Goal: Information Seeking & Learning: Learn about a topic

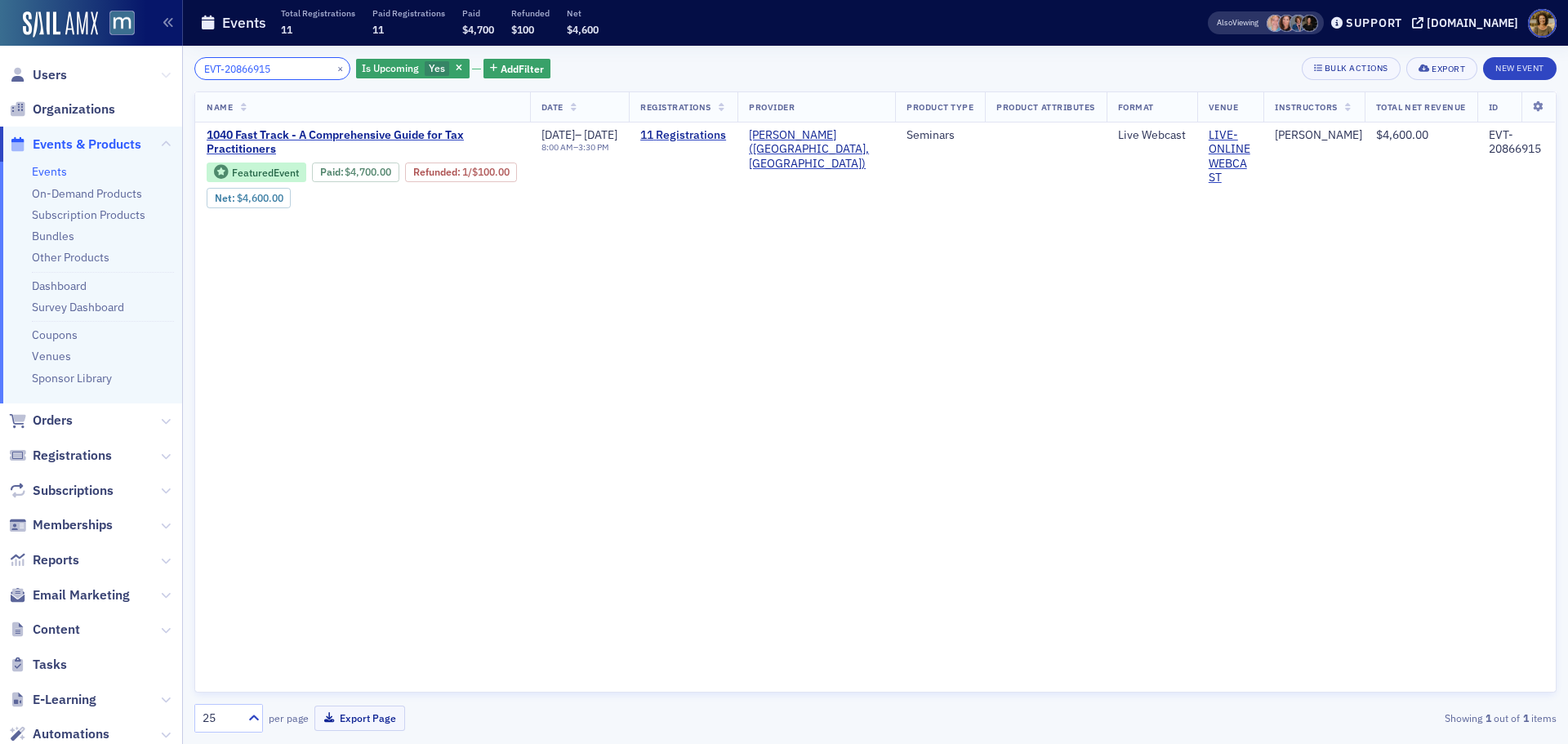
drag, startPoint x: 256, startPoint y: 73, endPoint x: 150, endPoint y: 83, distance: 106.5
click at [150, 83] on div "Users Organizations Events & Products Events On-Demand Products Subscription Pr…" at bounding box center [784, 372] width 1568 height 744
paste input "1099283"
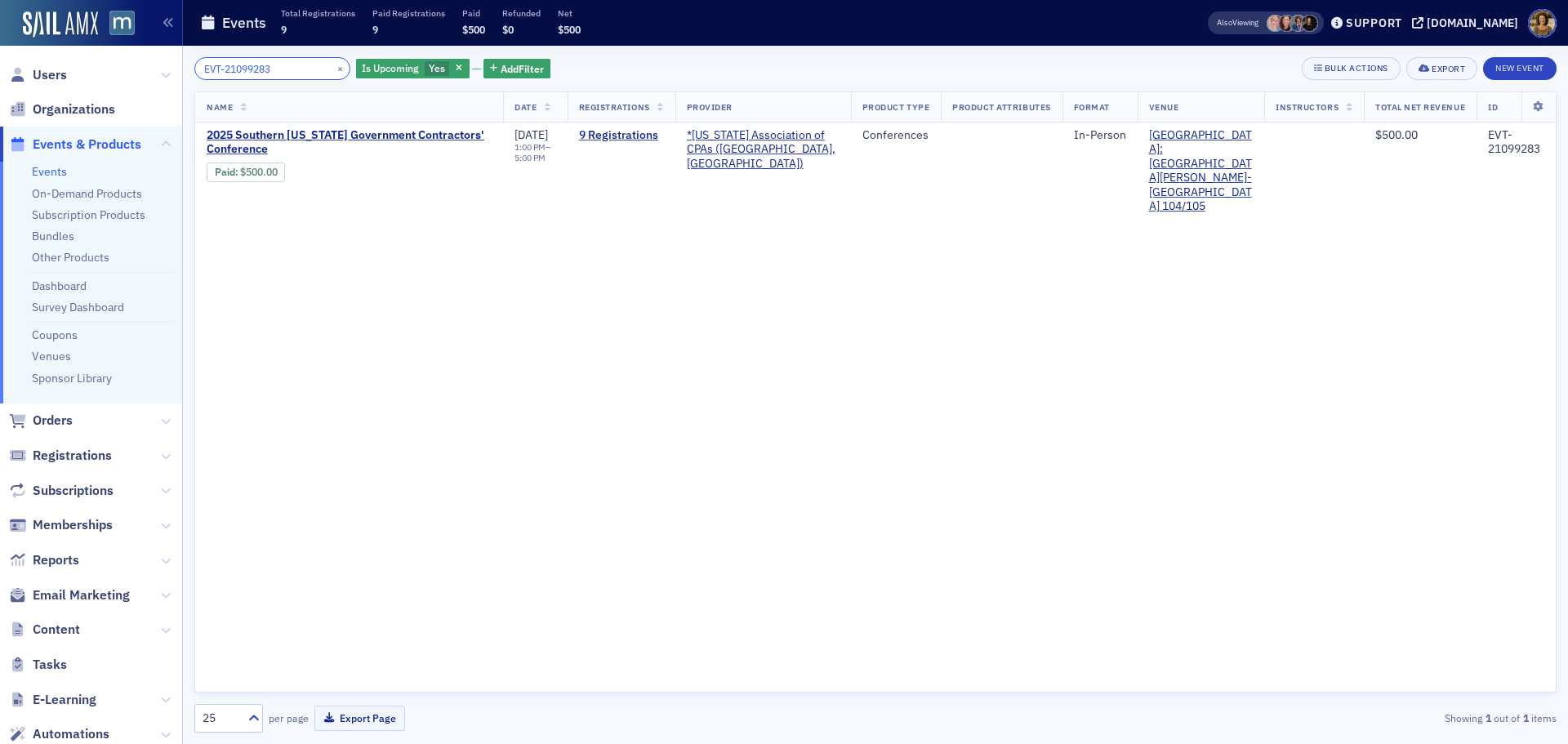
drag, startPoint x: 285, startPoint y: 66, endPoint x: 159, endPoint y: 73, distance: 126.2
click at [159, 73] on div "Users Organizations Events & Products Events On-Demand Products Subscription Pr…" at bounding box center [784, 372] width 1568 height 744
paste input "0841431"
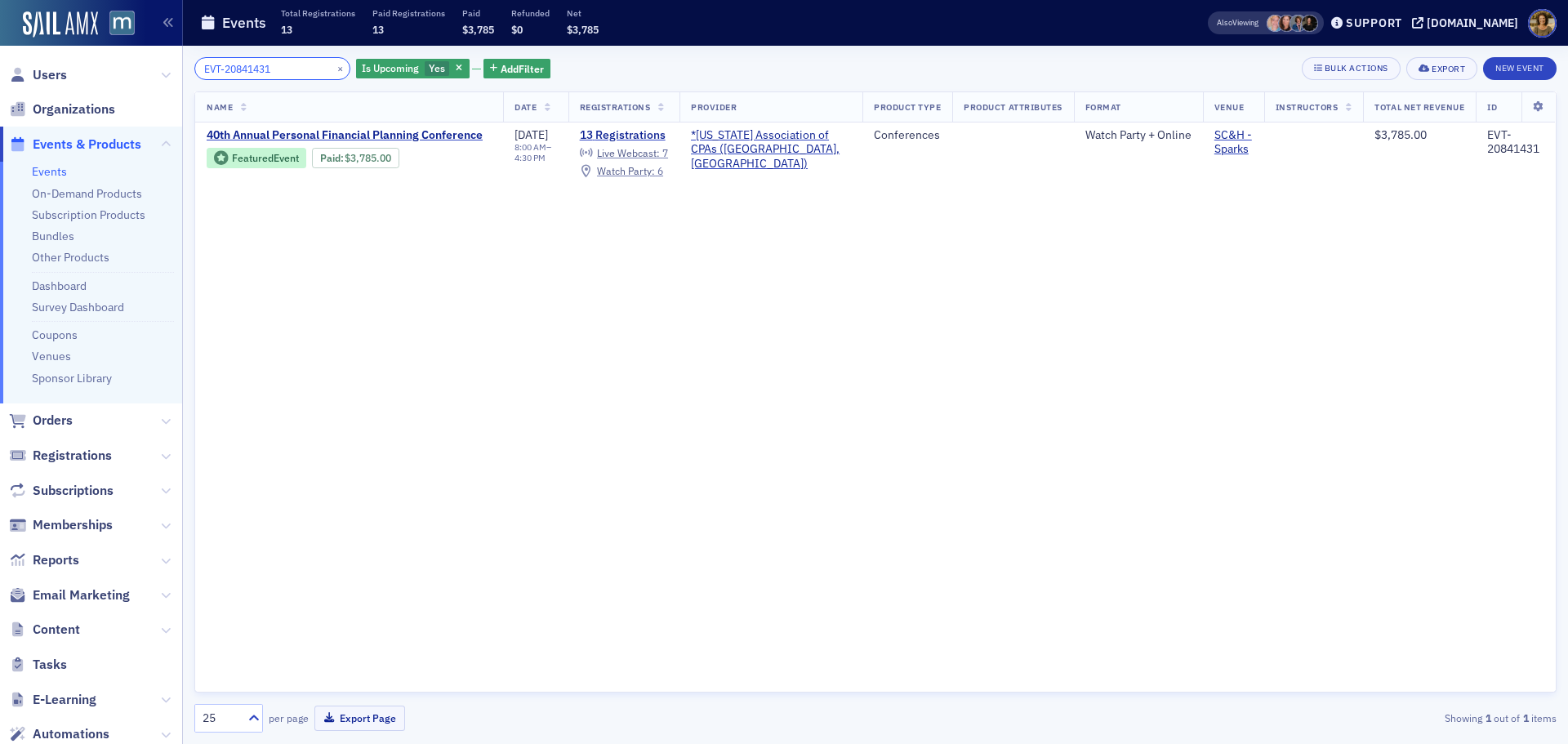
drag, startPoint x: 231, startPoint y: 67, endPoint x: 146, endPoint y: 78, distance: 85.7
click at [146, 78] on div "Users Organizations Events & Products Events On-Demand Products Subscription Pr…" at bounding box center [784, 372] width 1568 height 744
paste input "96002"
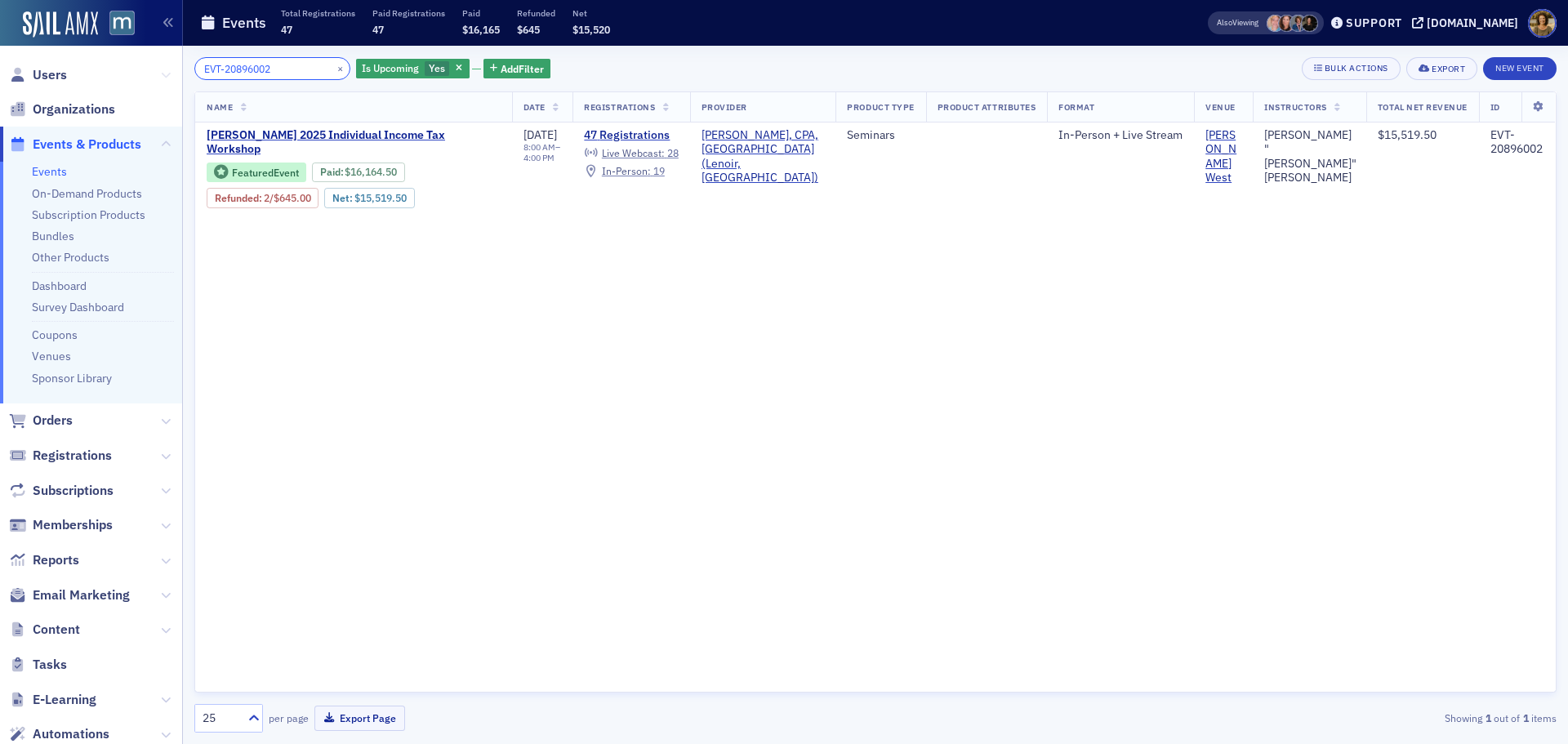
drag, startPoint x: 281, startPoint y: 73, endPoint x: 155, endPoint y: 73, distance: 126.0
click at [155, 73] on div "Users Organizations Events & Products Events On-Demand Products Subscription Pr…" at bounding box center [784, 372] width 1568 height 744
paste input "9"
type input "EVT-20896009"
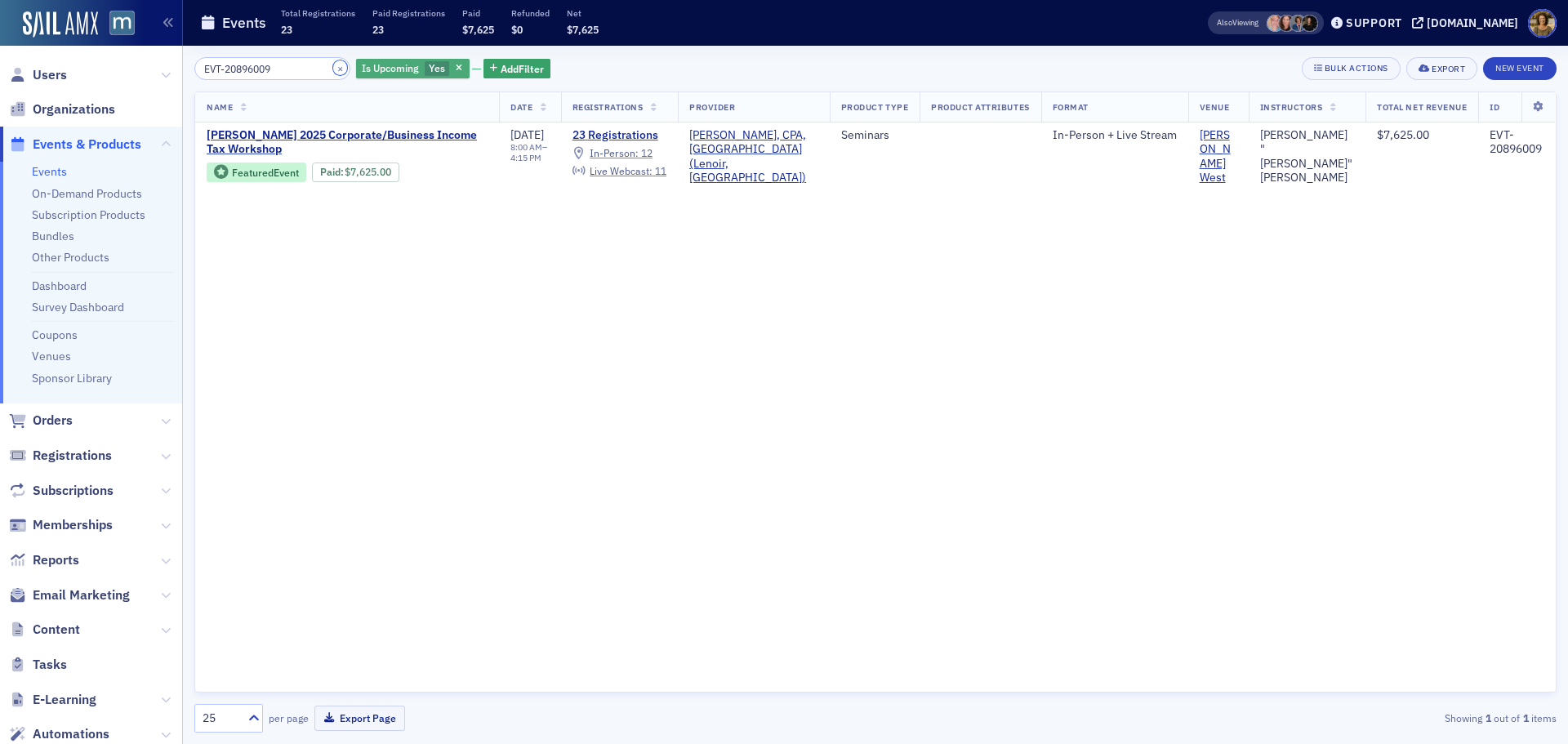
drag, startPoint x: 321, startPoint y: 65, endPoint x: 382, endPoint y: 72, distance: 61.4
click at [333, 65] on button "×" at bounding box center [340, 67] width 15 height 15
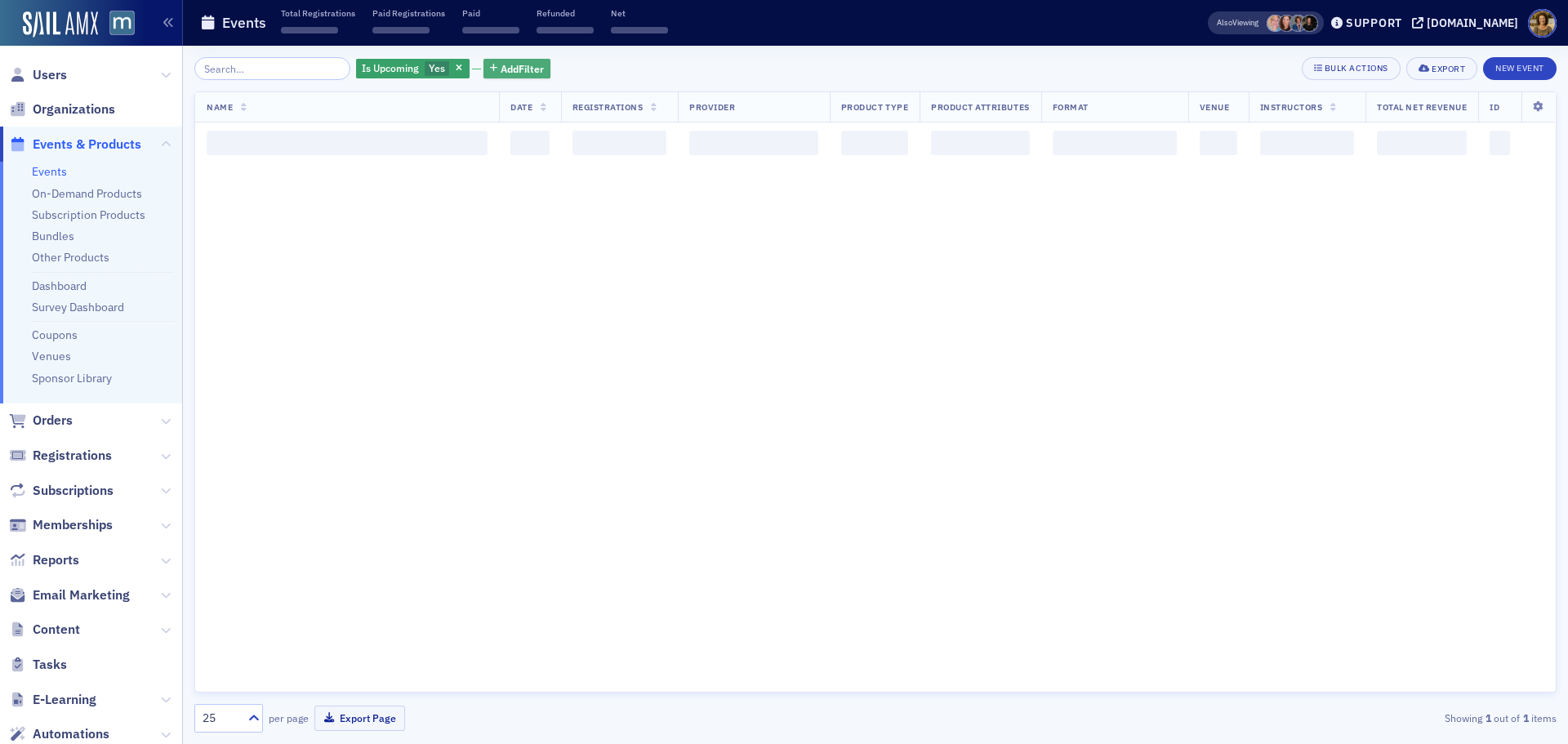
click at [490, 66] on icon "button" at bounding box center [493, 68] width 8 height 9
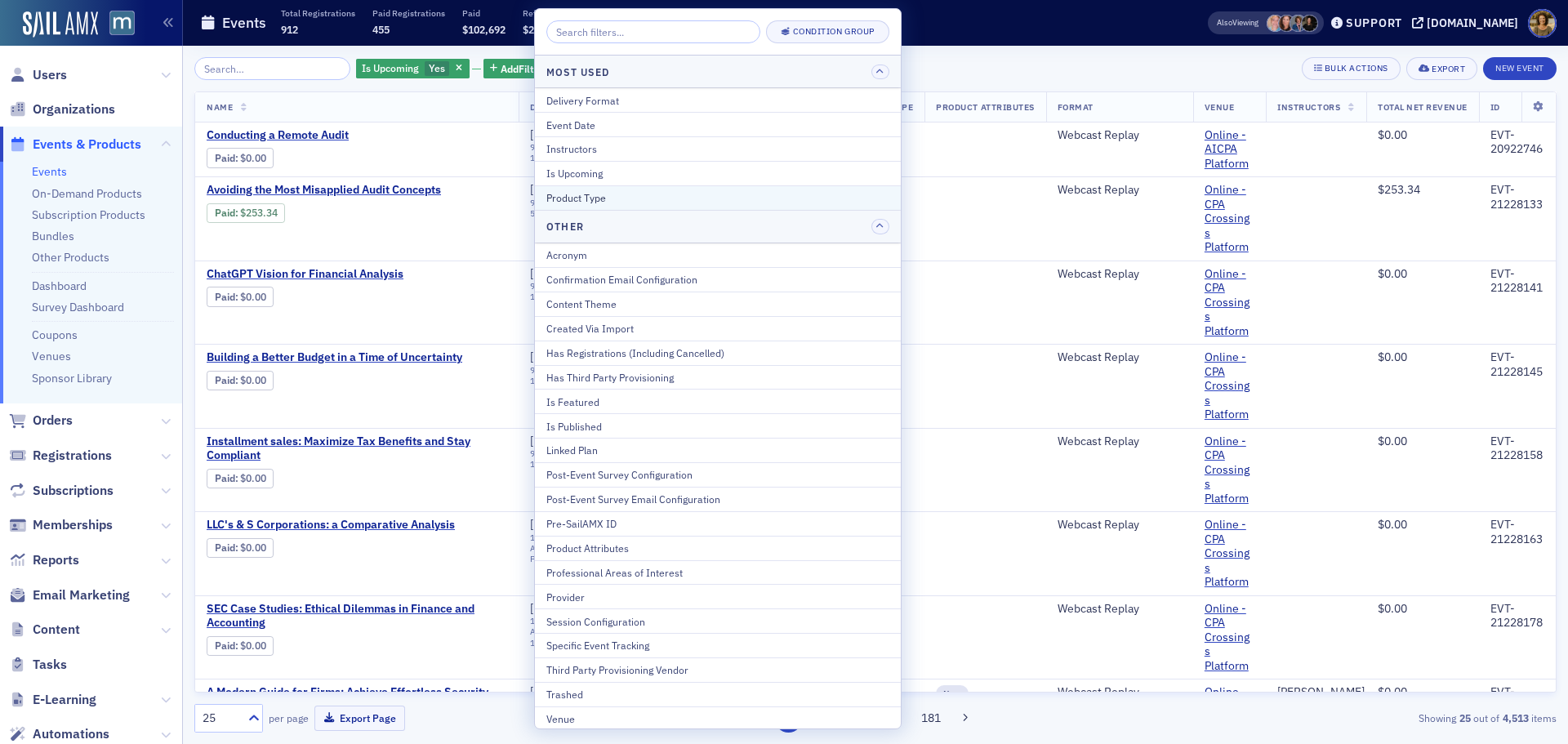
click at [580, 200] on div "Product Type" at bounding box center [717, 197] width 343 height 15
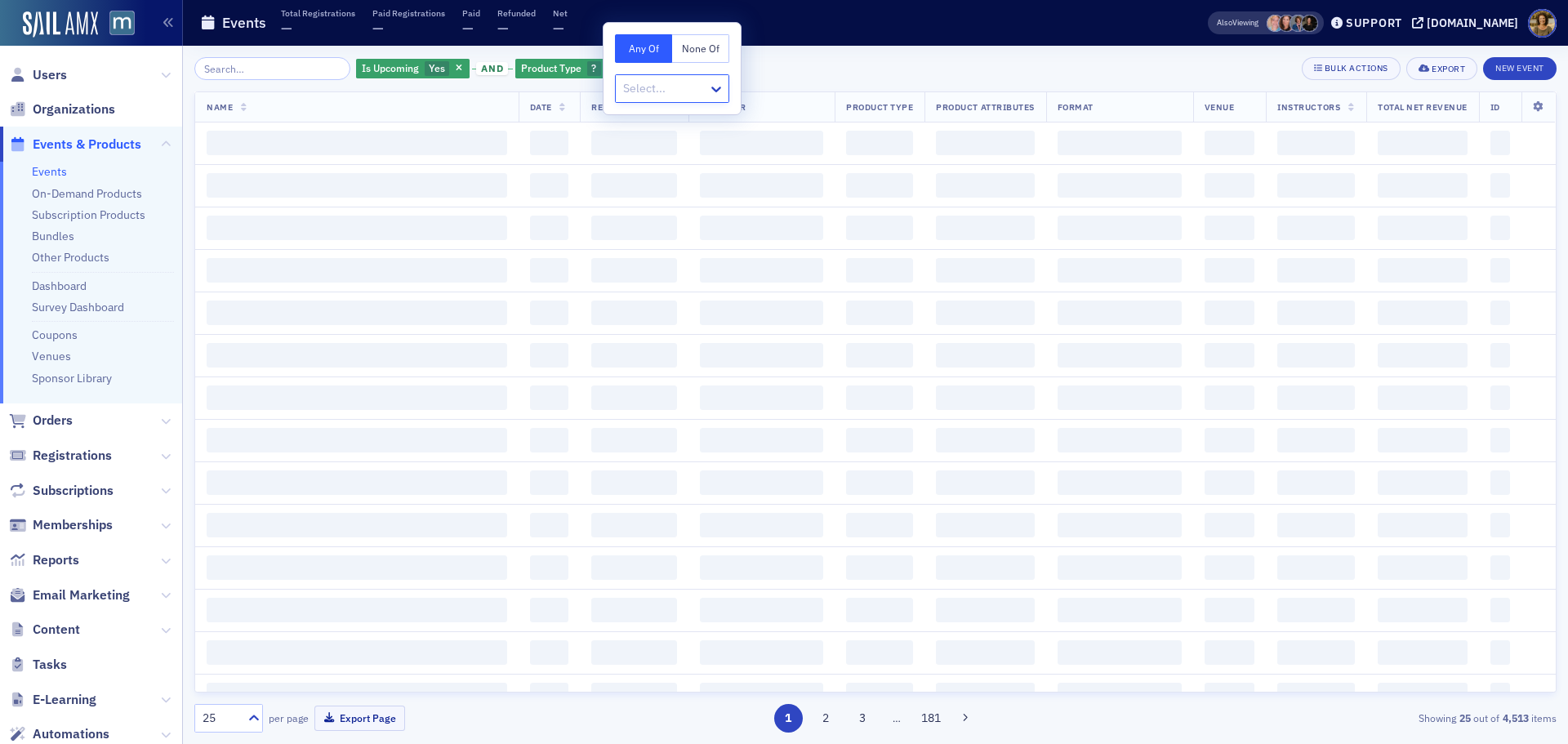
click at [651, 89] on div at bounding box center [663, 89] width 85 height 20
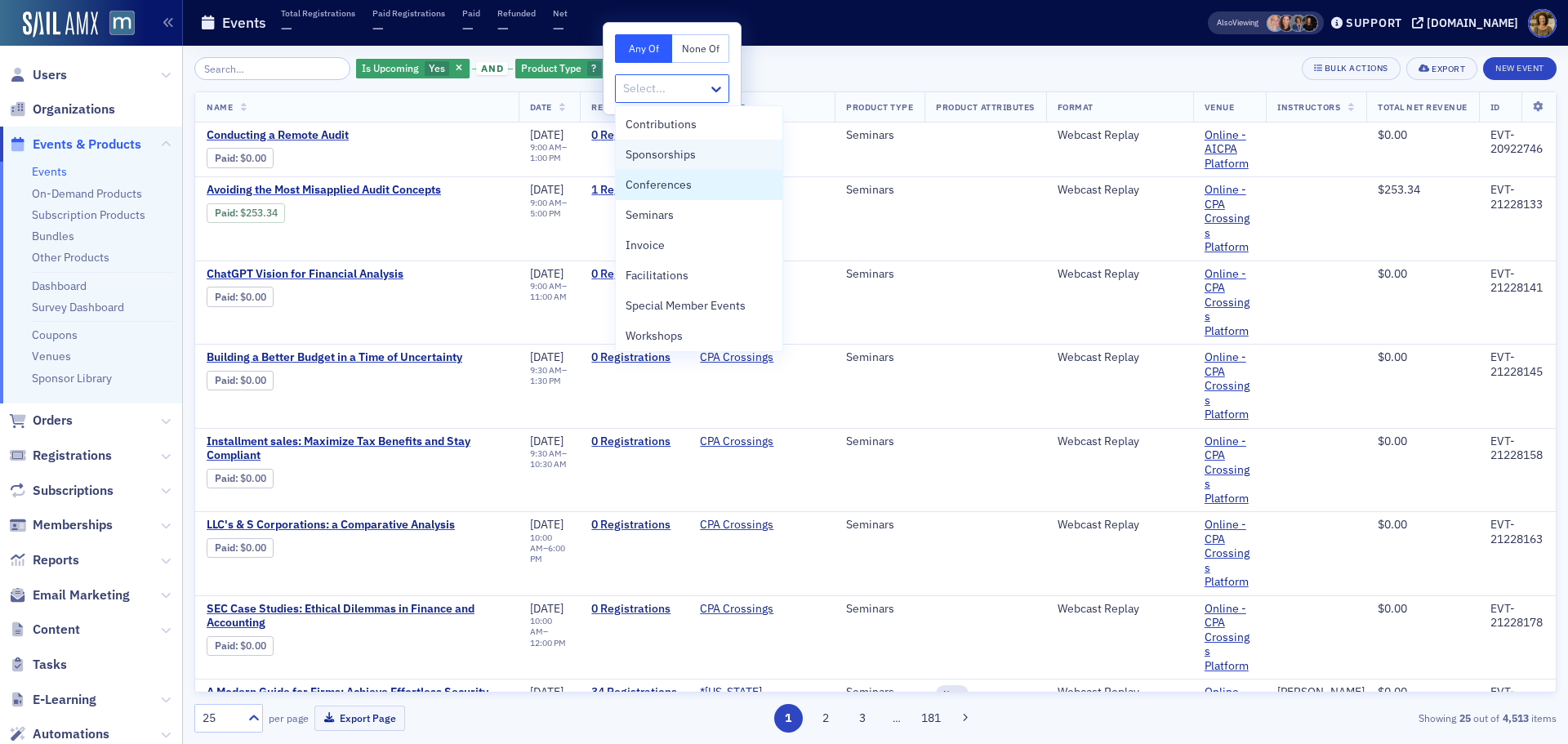
drag, startPoint x: 648, startPoint y: 187, endPoint x: 640, endPoint y: 155, distance: 33.0
click at [648, 186] on span "Conferences" at bounding box center [659, 185] width 66 height 18
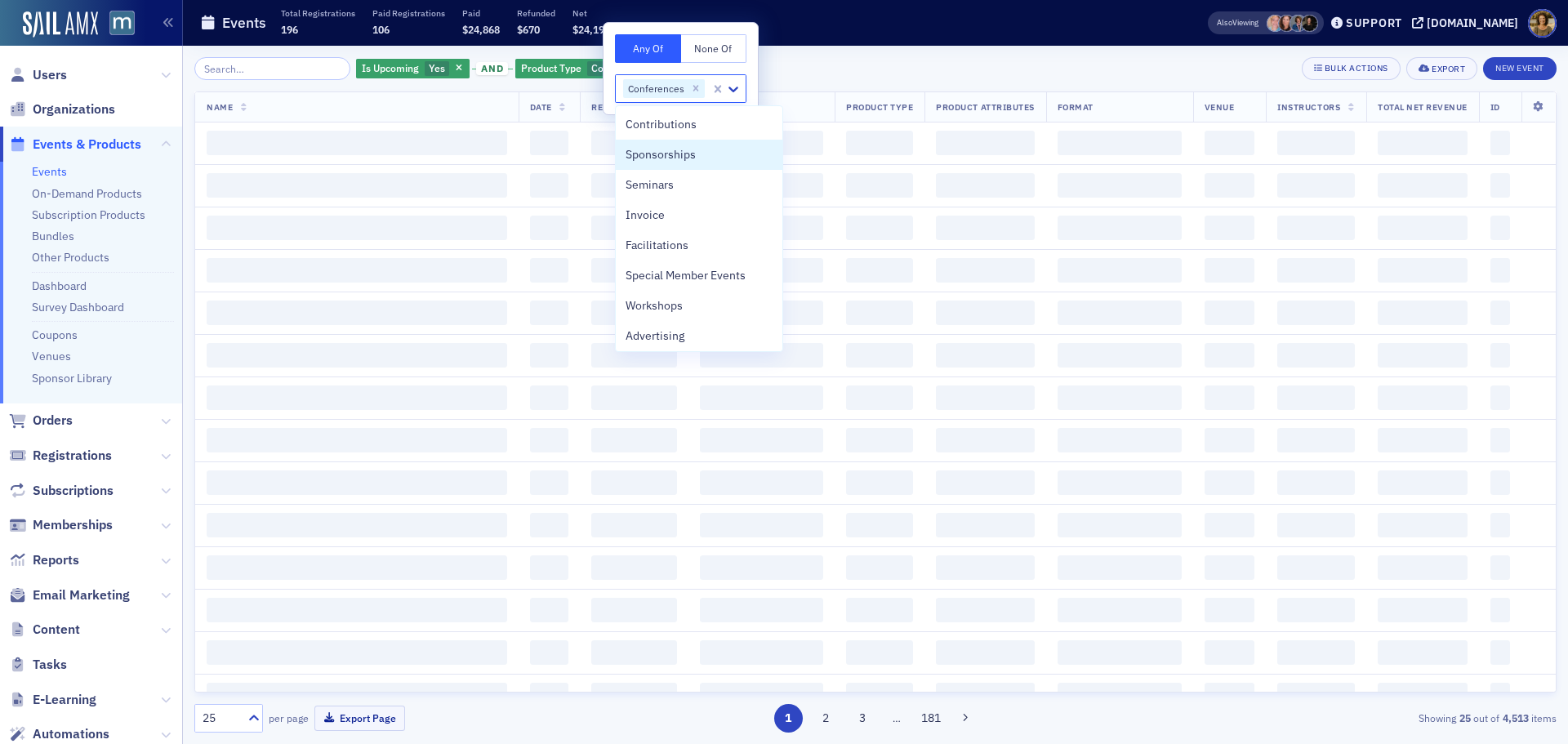
click at [843, 42] on div "Events Total Registrations 196 Paid Registrations 106 Paid $24,868 Refunded $67…" at bounding box center [678, 23] width 956 height 43
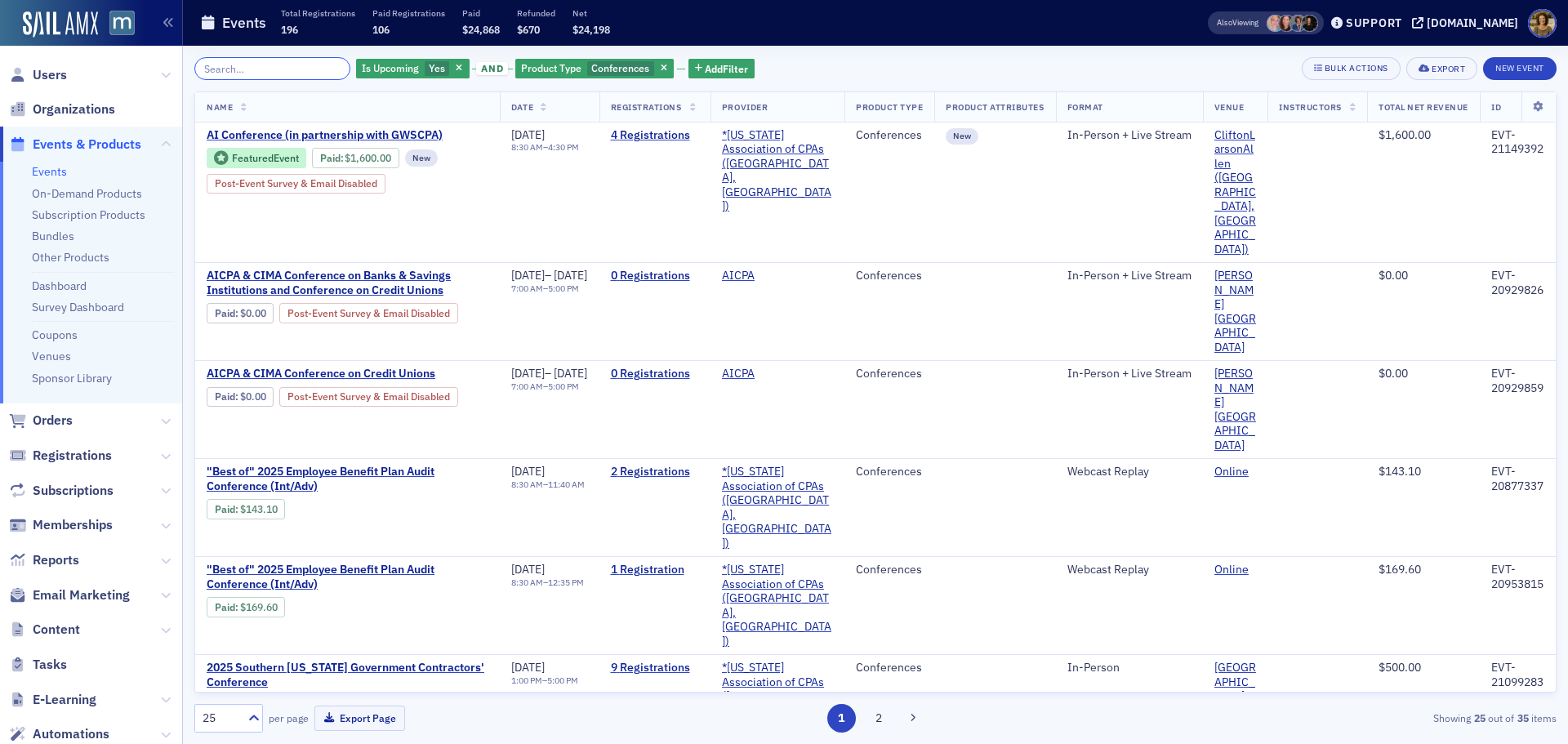
click at [297, 64] on input "search" at bounding box center [273, 68] width 156 height 22
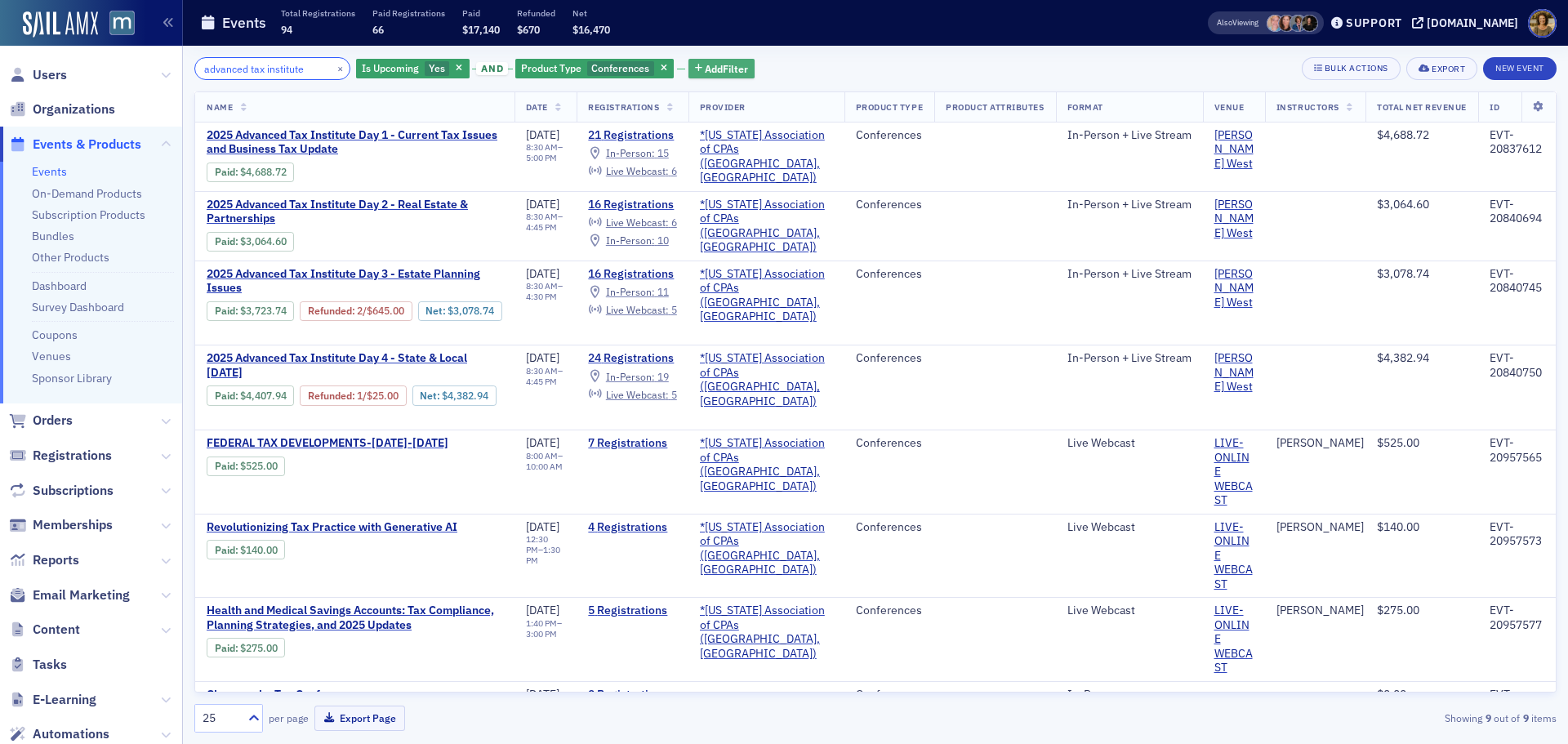
type input "advanced tax institute"
click at [705, 62] on span "Add Filter" at bounding box center [726, 68] width 43 height 15
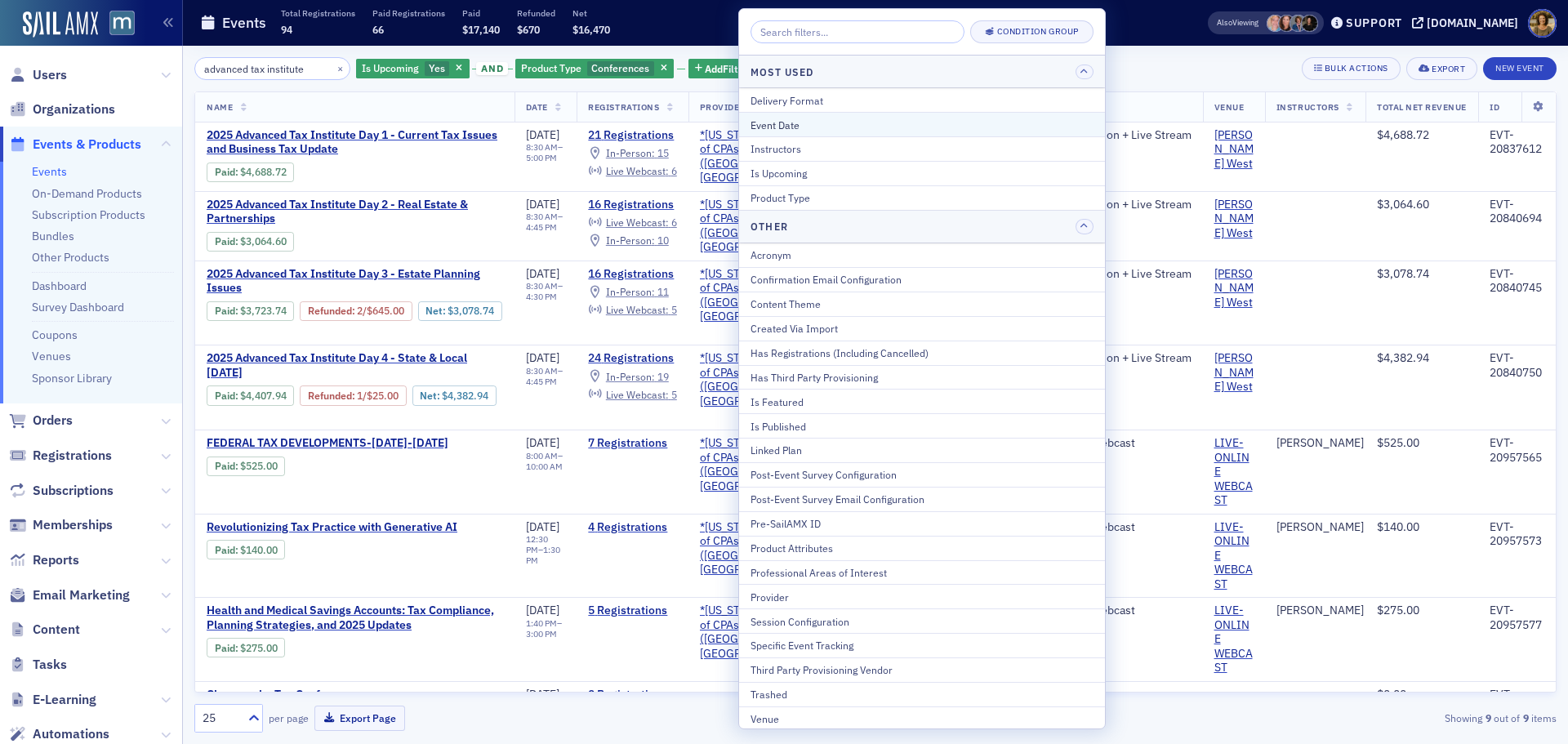
click at [778, 120] on div "Event Date" at bounding box center [922, 125] width 343 height 15
select select "8"
select select "2025"
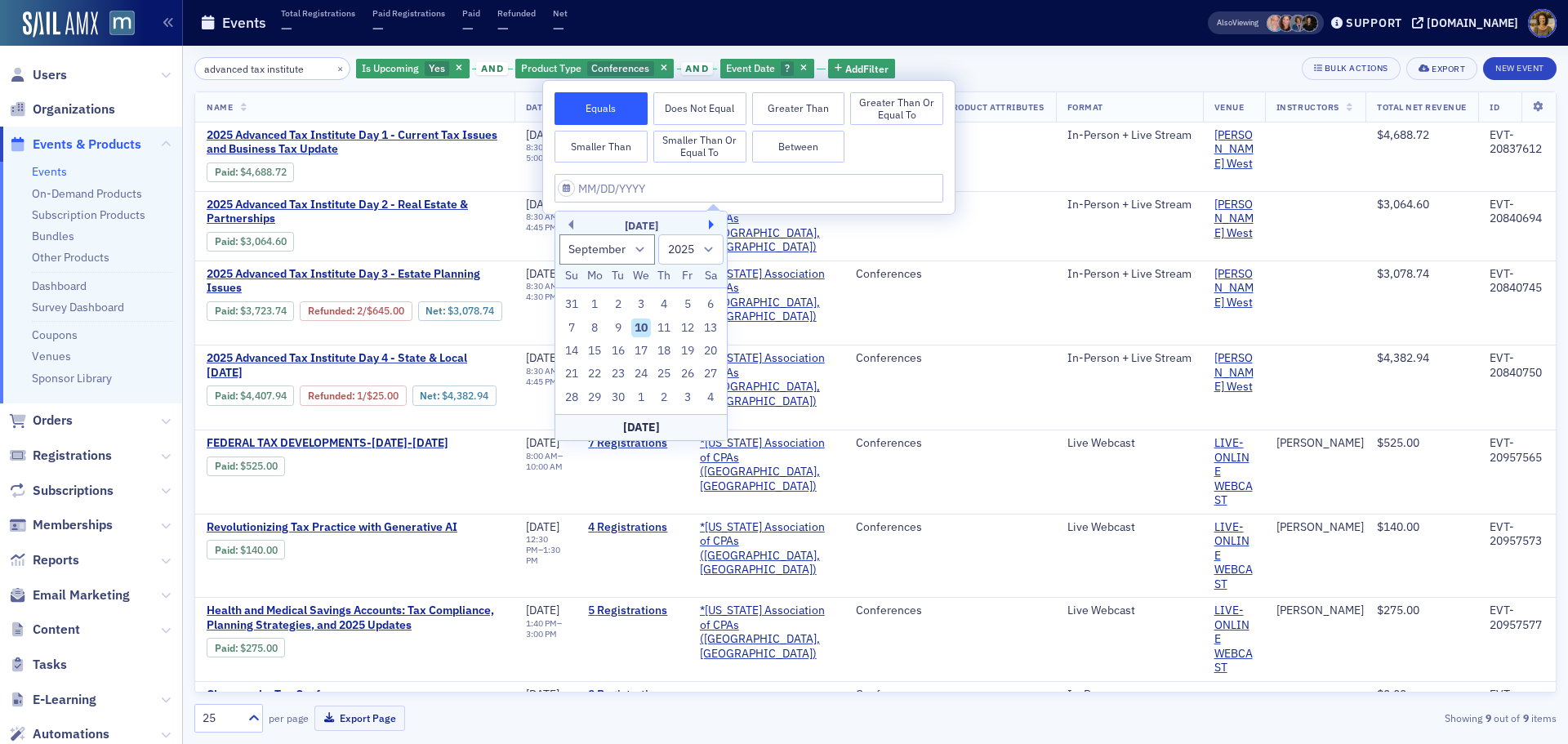
click at [711, 223] on button "Next Month" at bounding box center [713, 225] width 10 height 10
select select "10"
click at [596, 367] on div "17" at bounding box center [595, 374] width 19 height 19
type input "[DATE]"
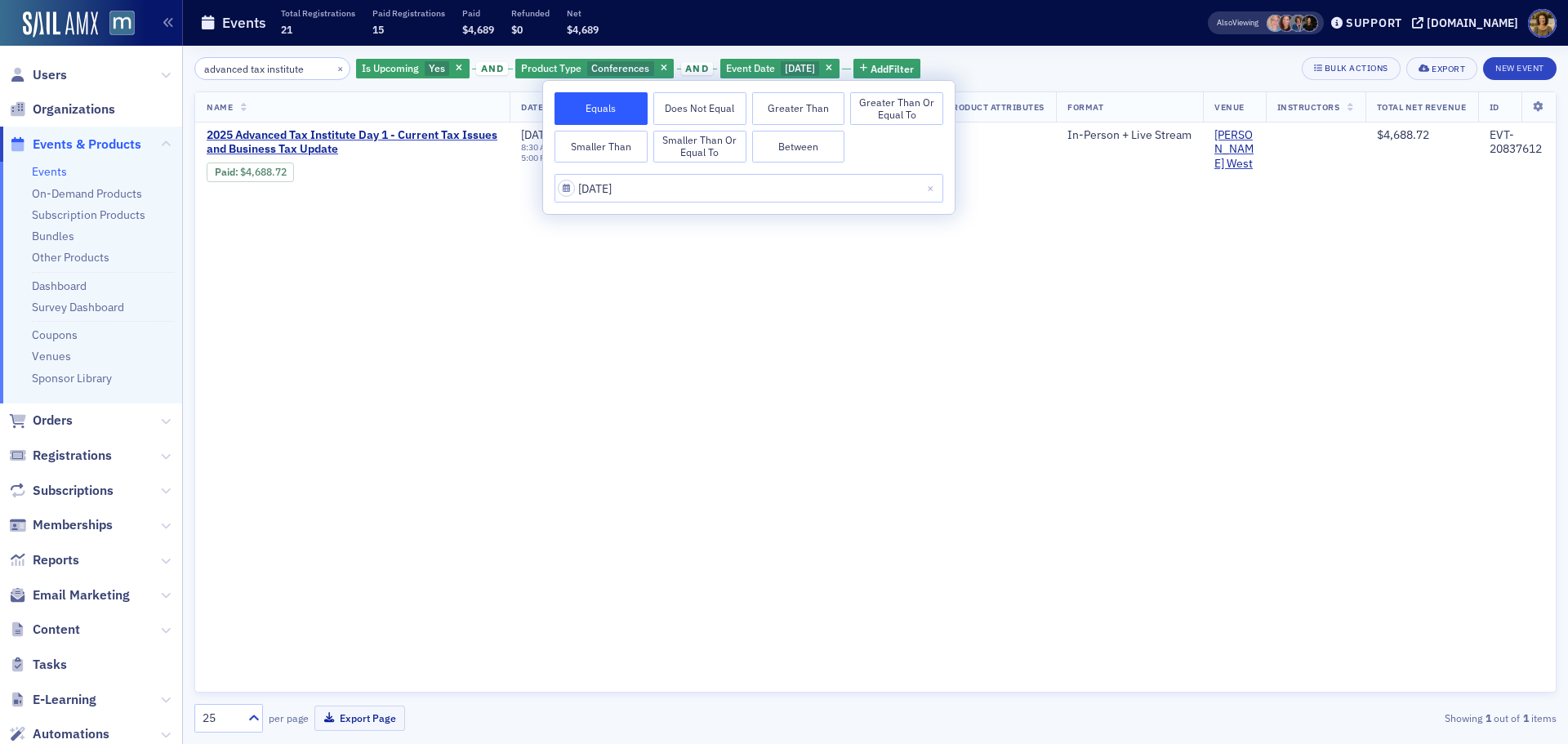
click at [788, 143] on button "Between" at bounding box center [799, 147] width 93 height 33
select select "10"
select select "2025"
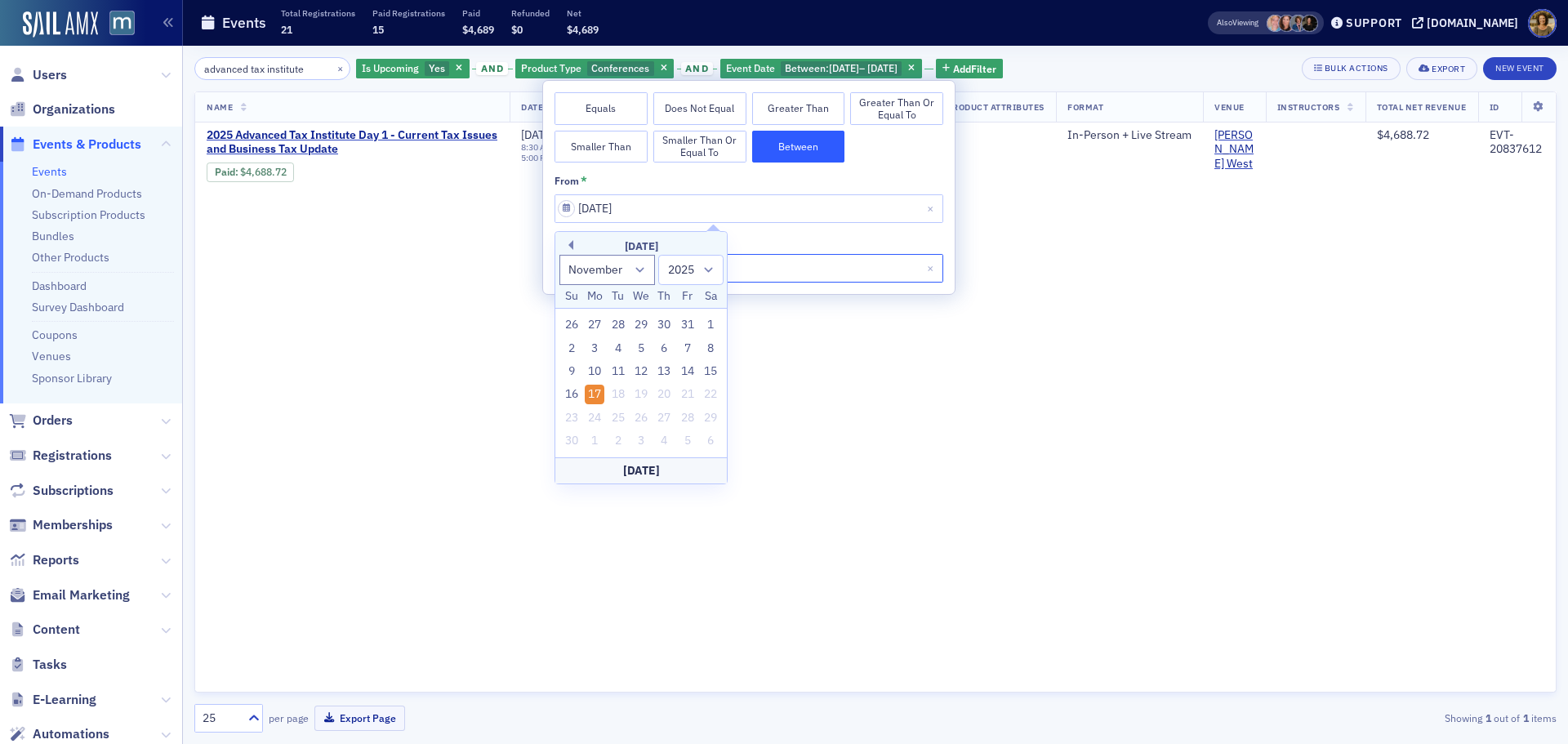
select select "10"
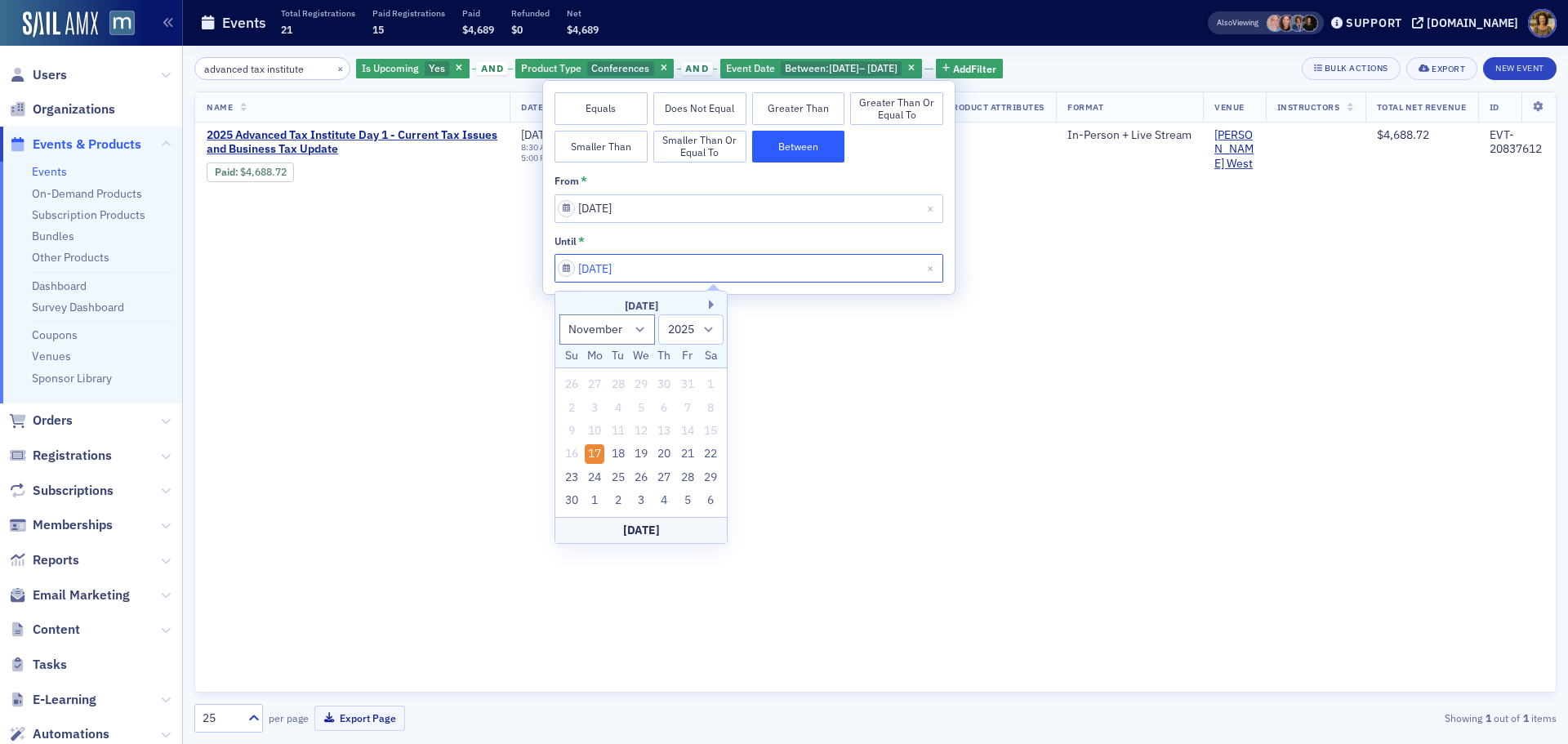
click at [756, 274] on input "[DATE]" at bounding box center [748, 268] width 388 height 28
drag, startPoint x: 656, startPoint y: 452, endPoint x: 670, endPoint y: 452, distance: 14.0
click at [656, 452] on div "20" at bounding box center [665, 454] width 19 height 19
type input "[DATE]"
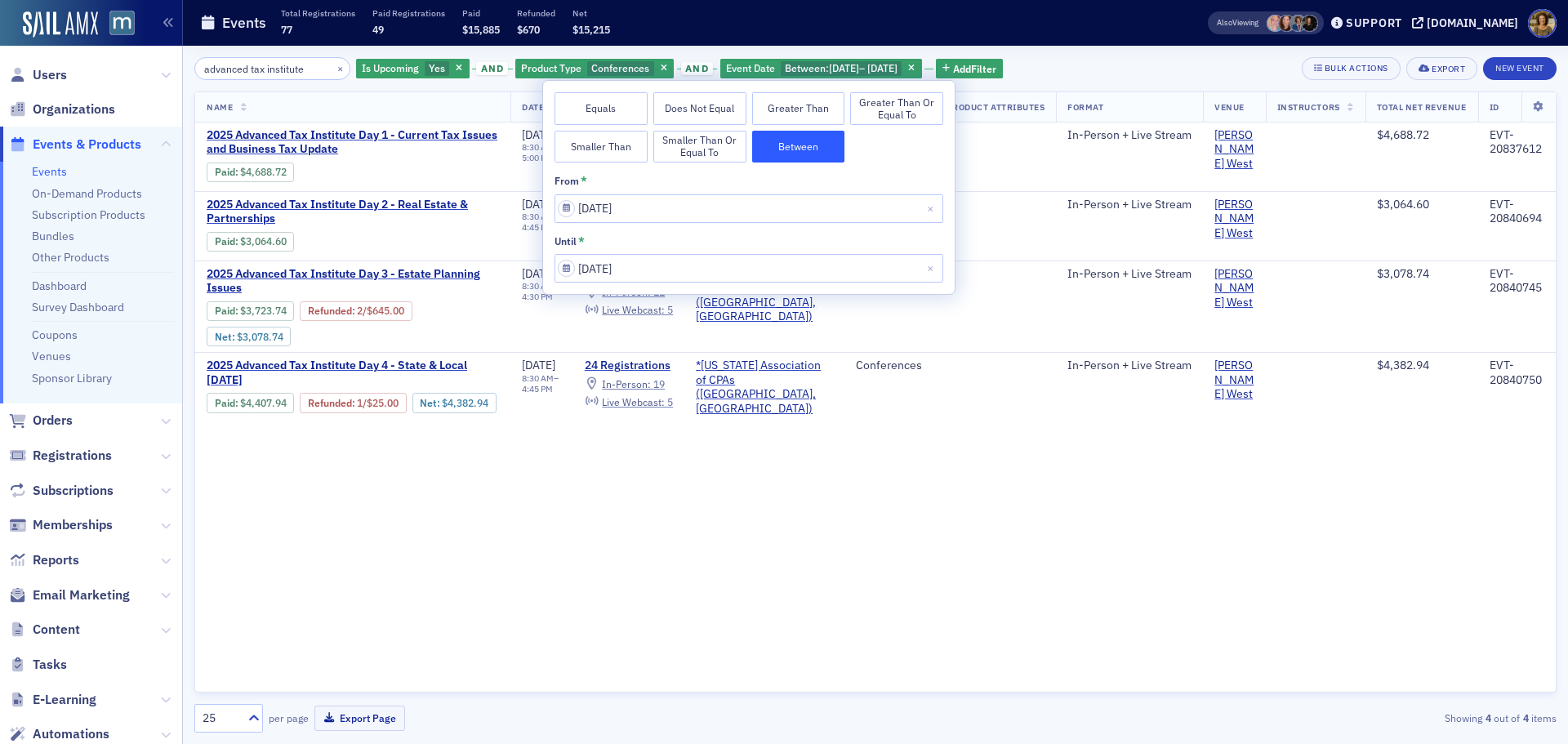
click at [1090, 4] on div "Events Total Registrations 77 Paid Registrations 49 Paid $15,885 Refunded $670 …" at bounding box center [678, 23] width 956 height 43
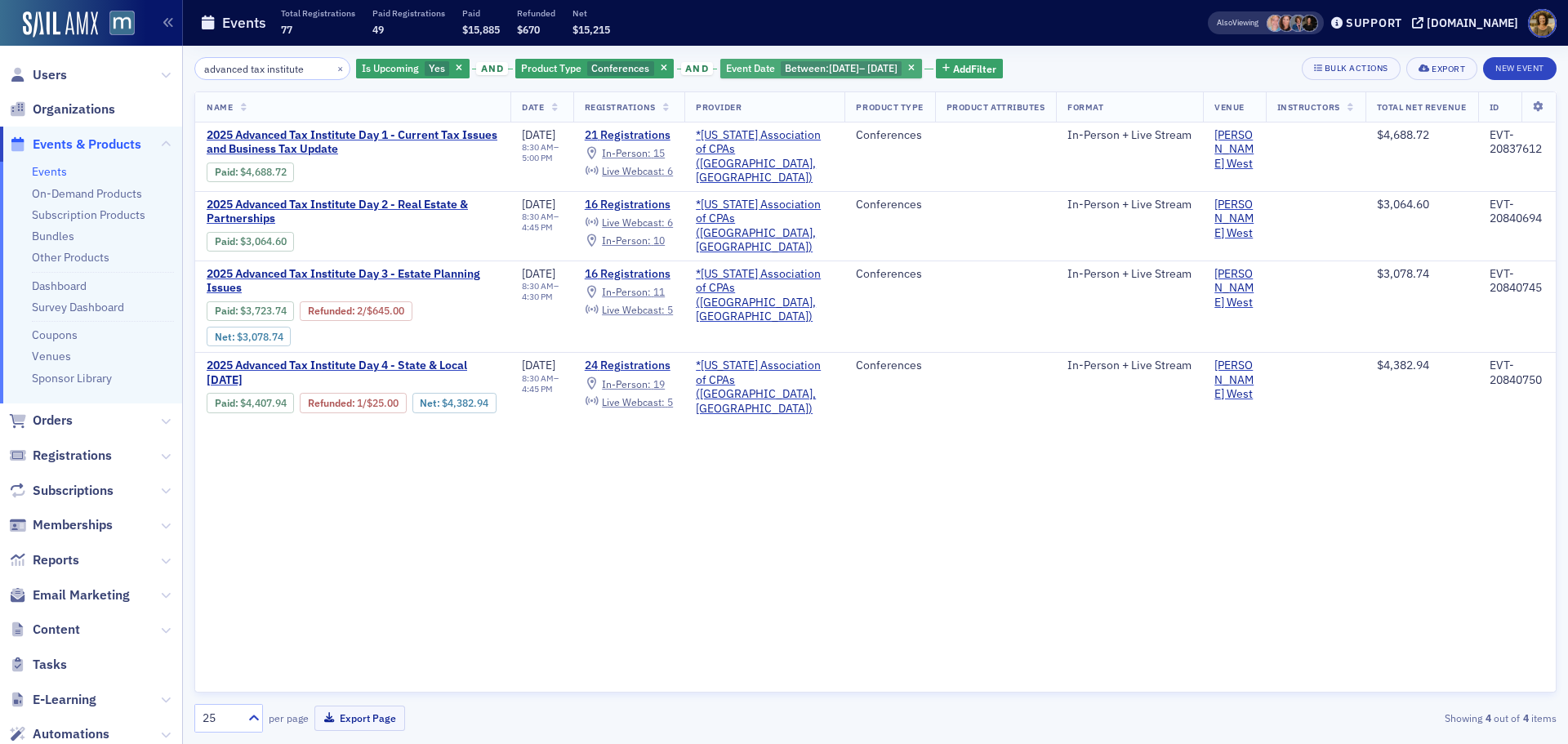
click at [786, 63] on span "Between :" at bounding box center [806, 67] width 44 height 13
select select "10"
select select "2025"
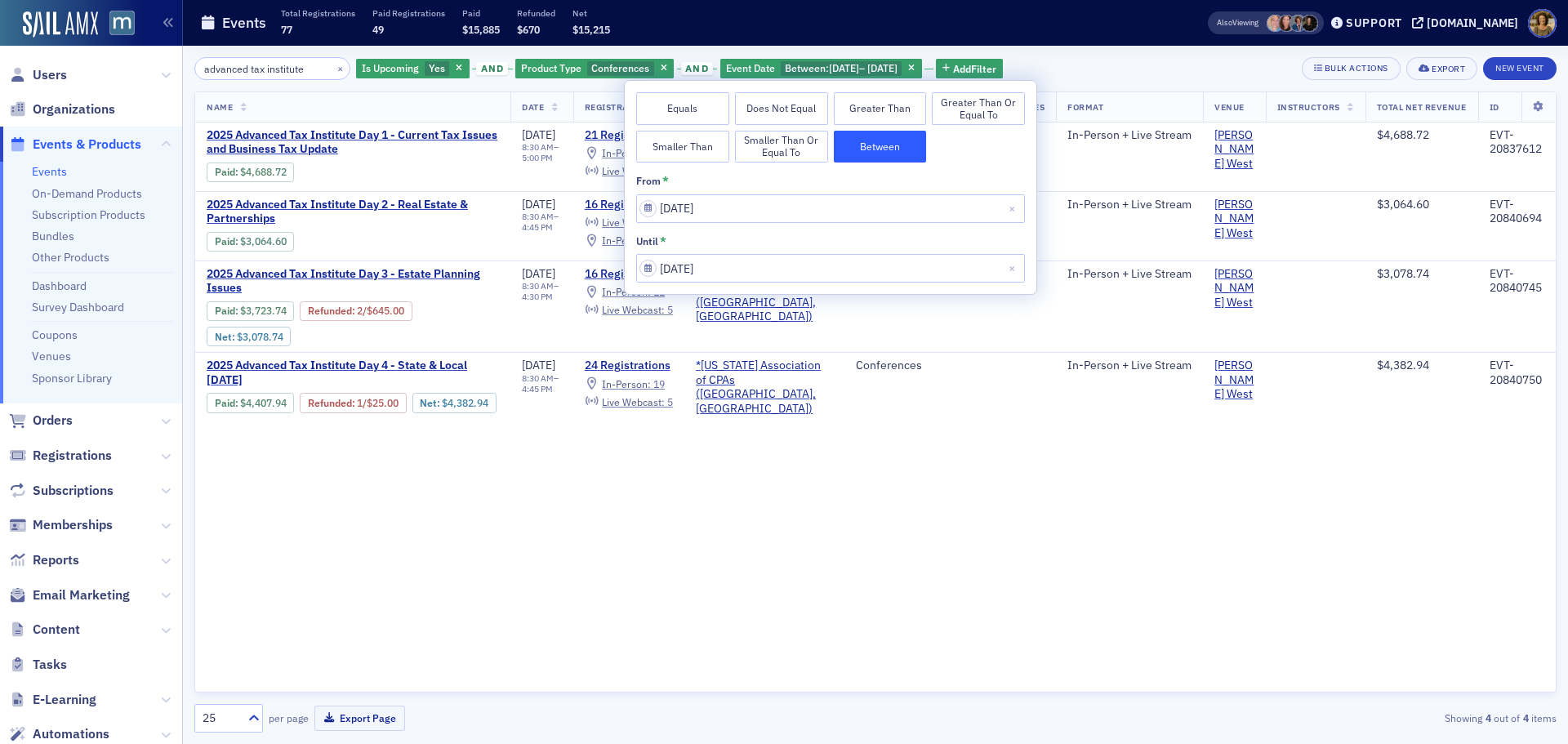
drag, startPoint x: 691, startPoint y: 109, endPoint x: 690, endPoint y: 121, distance: 12.0
click at [690, 109] on button "Equals" at bounding box center [682, 109] width 93 height 33
select select "10"
select select "2025"
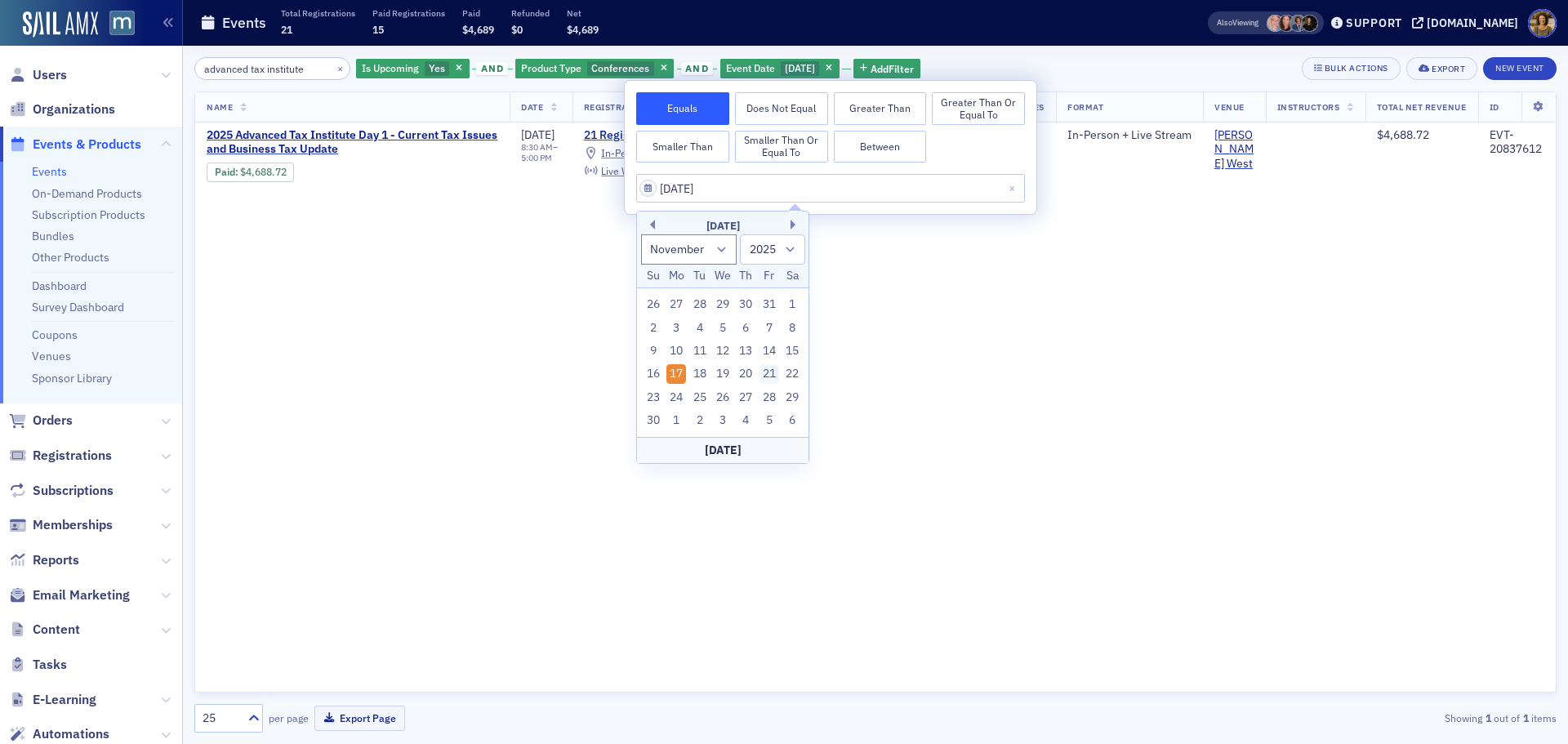
click at [766, 377] on div "21" at bounding box center [769, 374] width 19 height 19
type input "[DATE]"
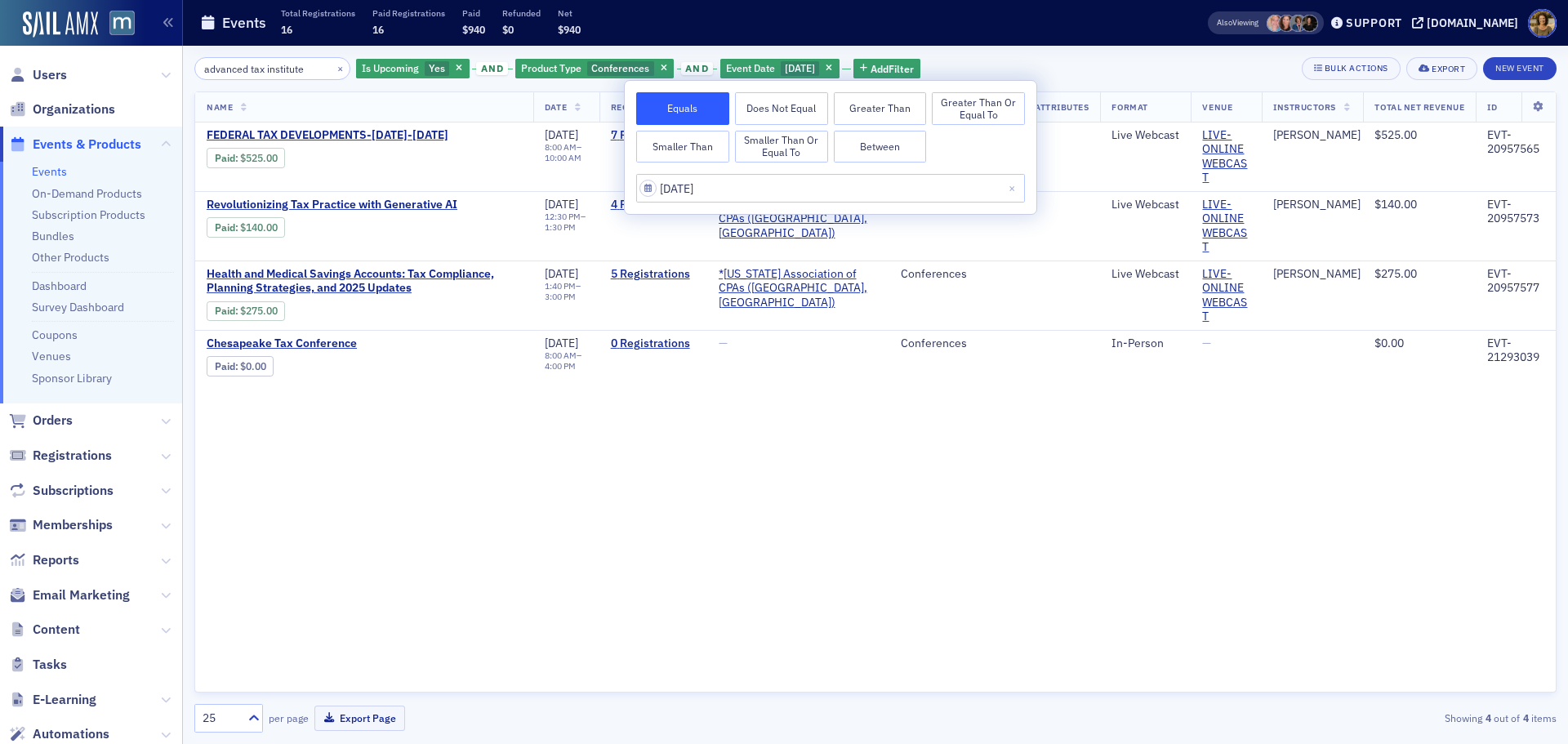
click at [1087, 61] on div "advanced tax institute × Is Upcoming Yes and Product Type Conferences and Event…" at bounding box center [875, 68] width 1362 height 22
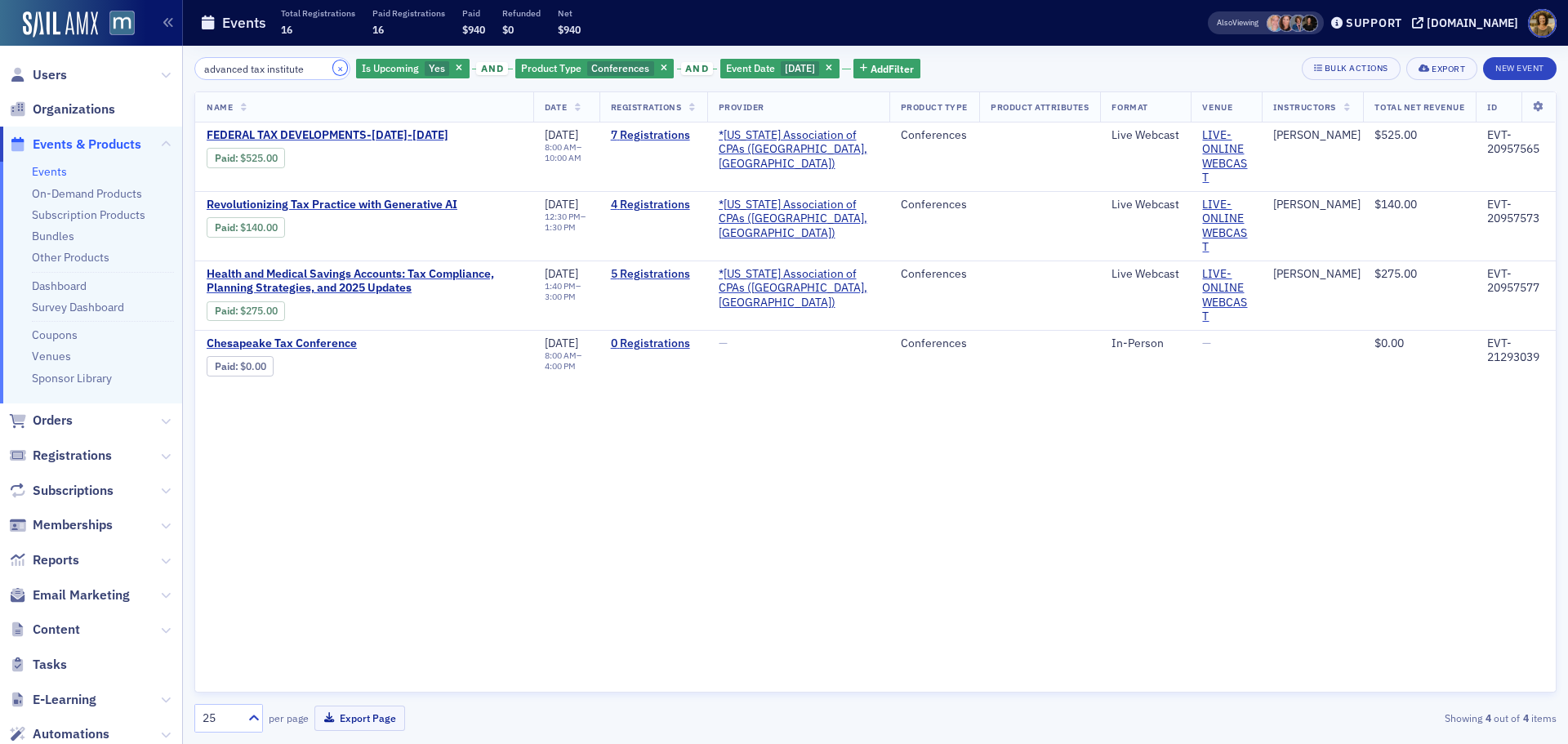
click at [333, 67] on button "×" at bounding box center [340, 67] width 15 height 15
